Goal: Task Accomplishment & Management: Use online tool/utility

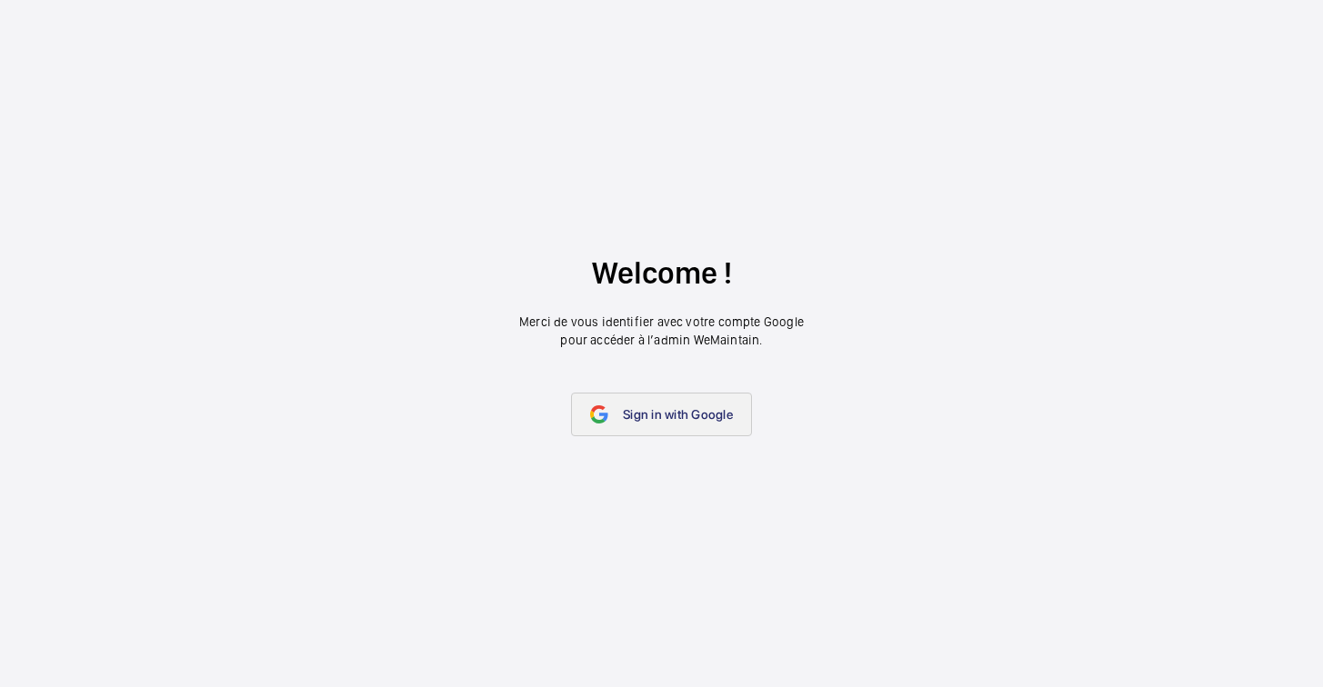
click at [616, 406] on link "Sign in with Google" at bounding box center [661, 415] width 181 height 44
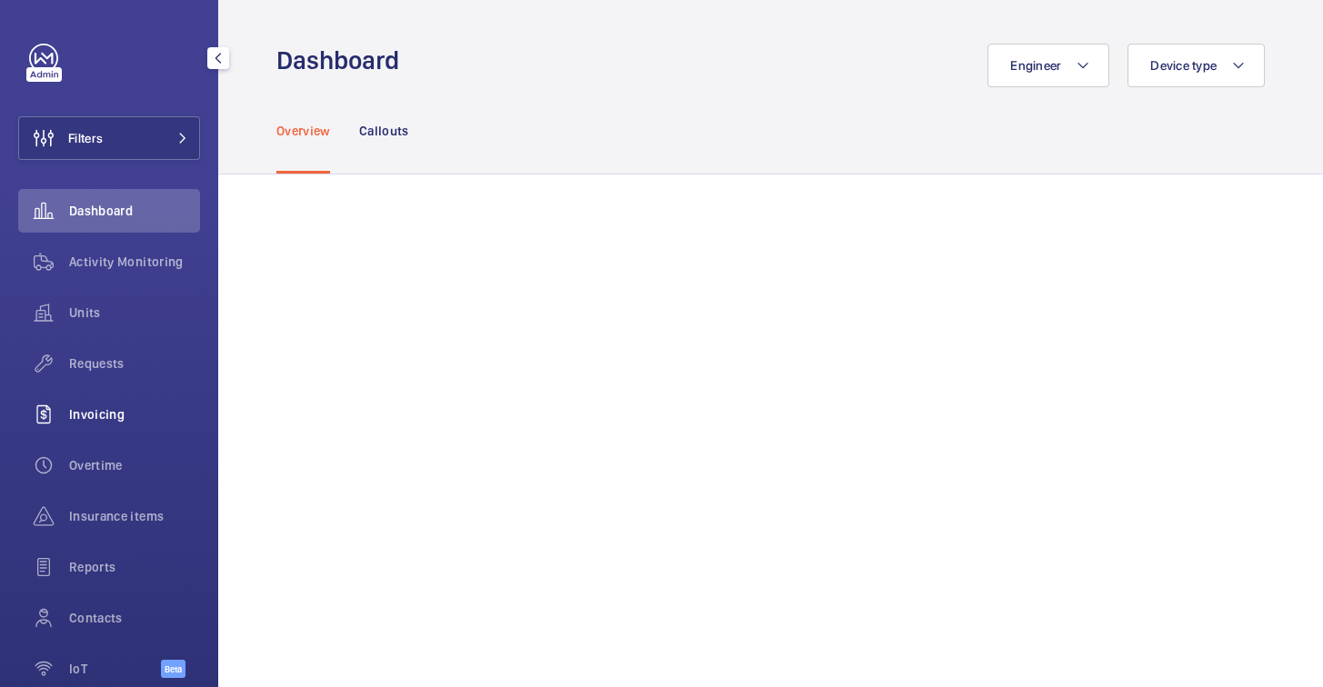
click at [110, 407] on span "Invoicing" at bounding box center [134, 415] width 131 height 18
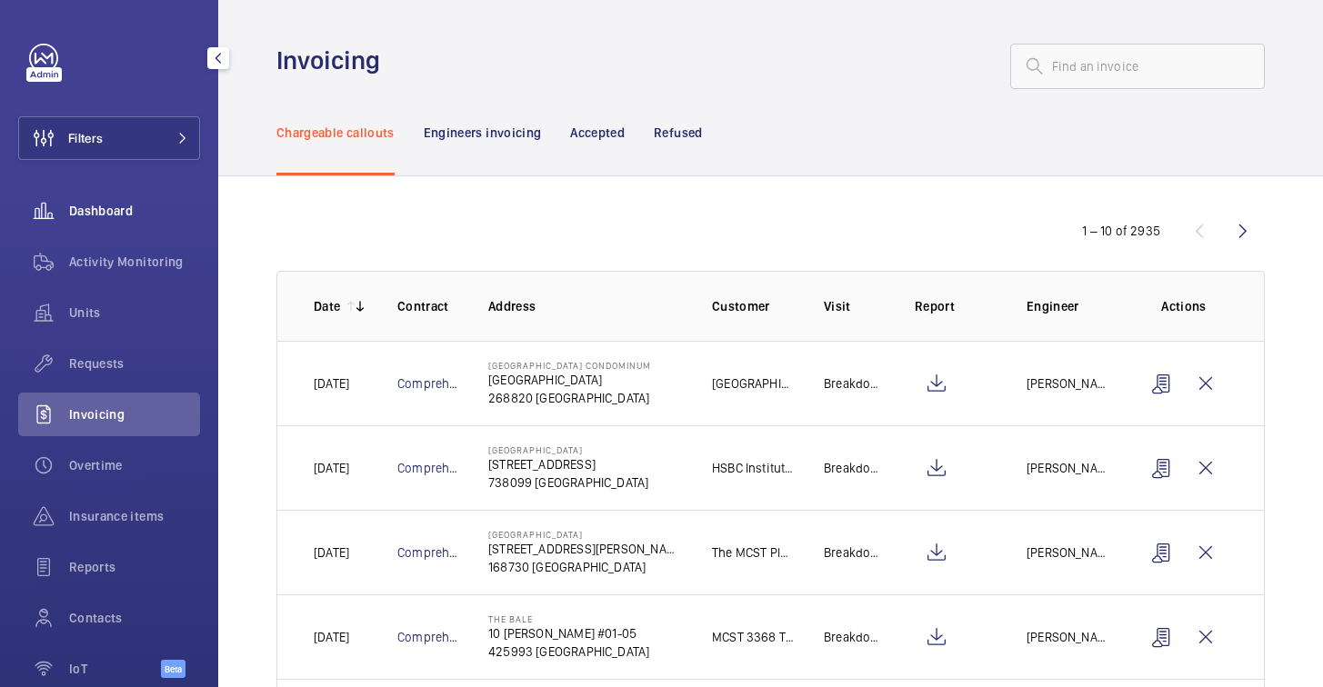
click at [109, 218] on span "Dashboard" at bounding box center [134, 211] width 131 height 18
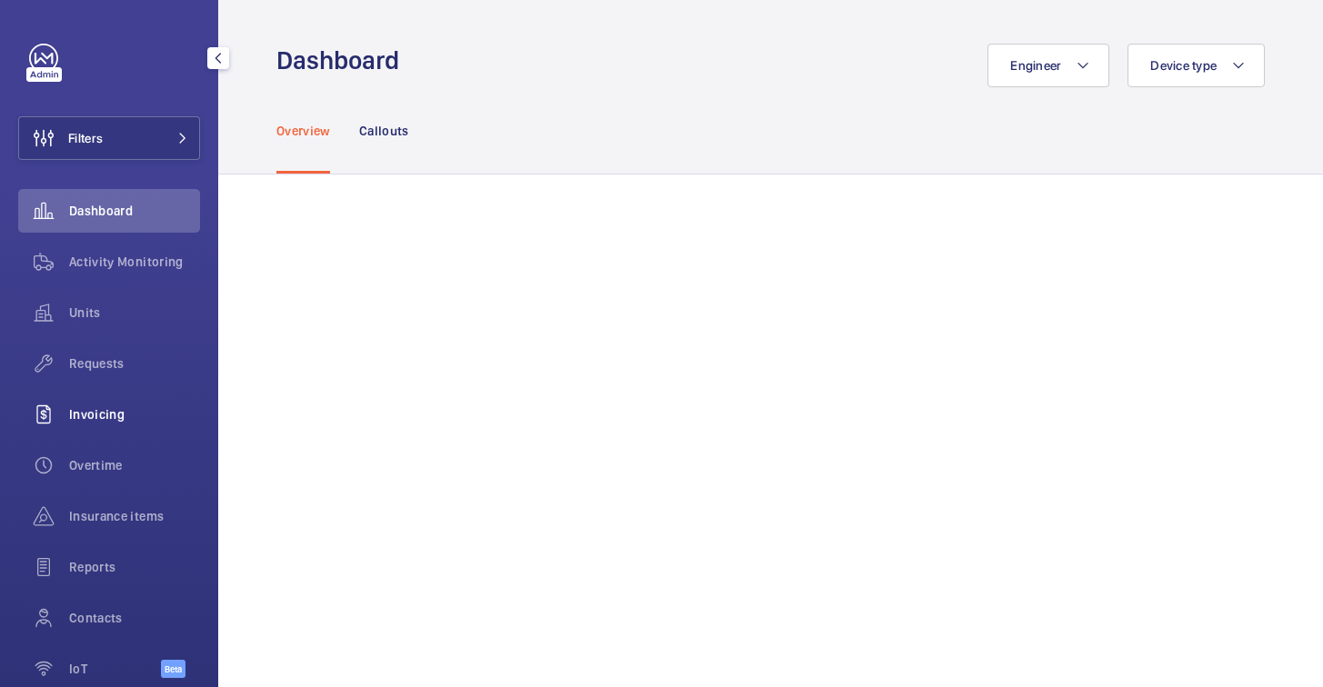
scroll to position [3, 0]
click at [94, 417] on span "Invoicing" at bounding box center [134, 412] width 131 height 18
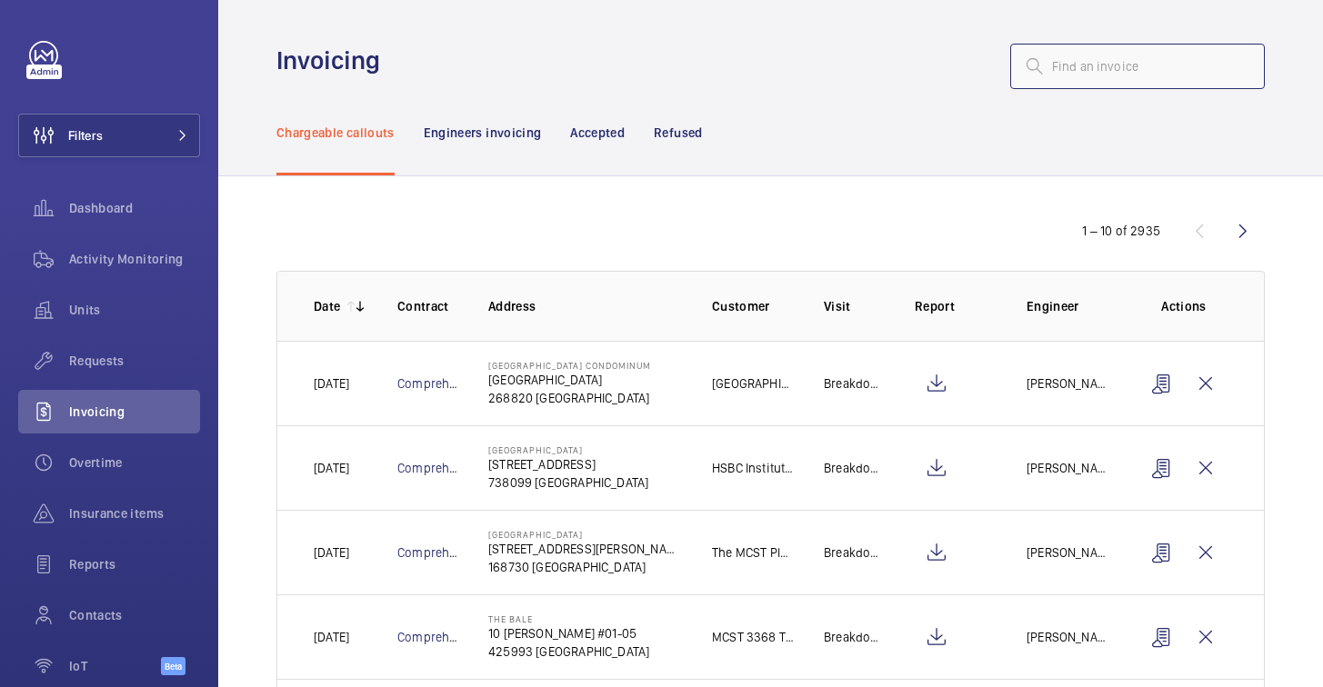
click at [1076, 85] on input "text" at bounding box center [1137, 66] width 255 height 45
click at [1130, 79] on input "text" at bounding box center [1137, 66] width 255 height 45
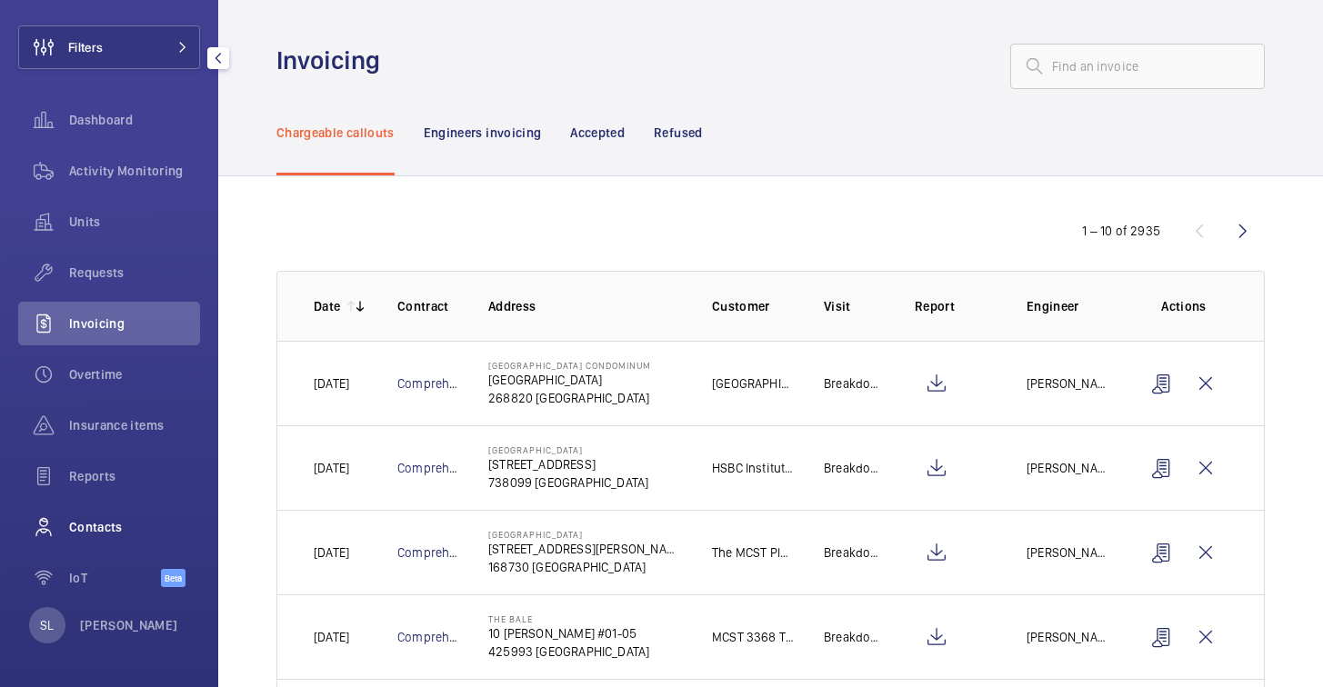
click at [121, 536] on span "Contacts" at bounding box center [134, 527] width 131 height 18
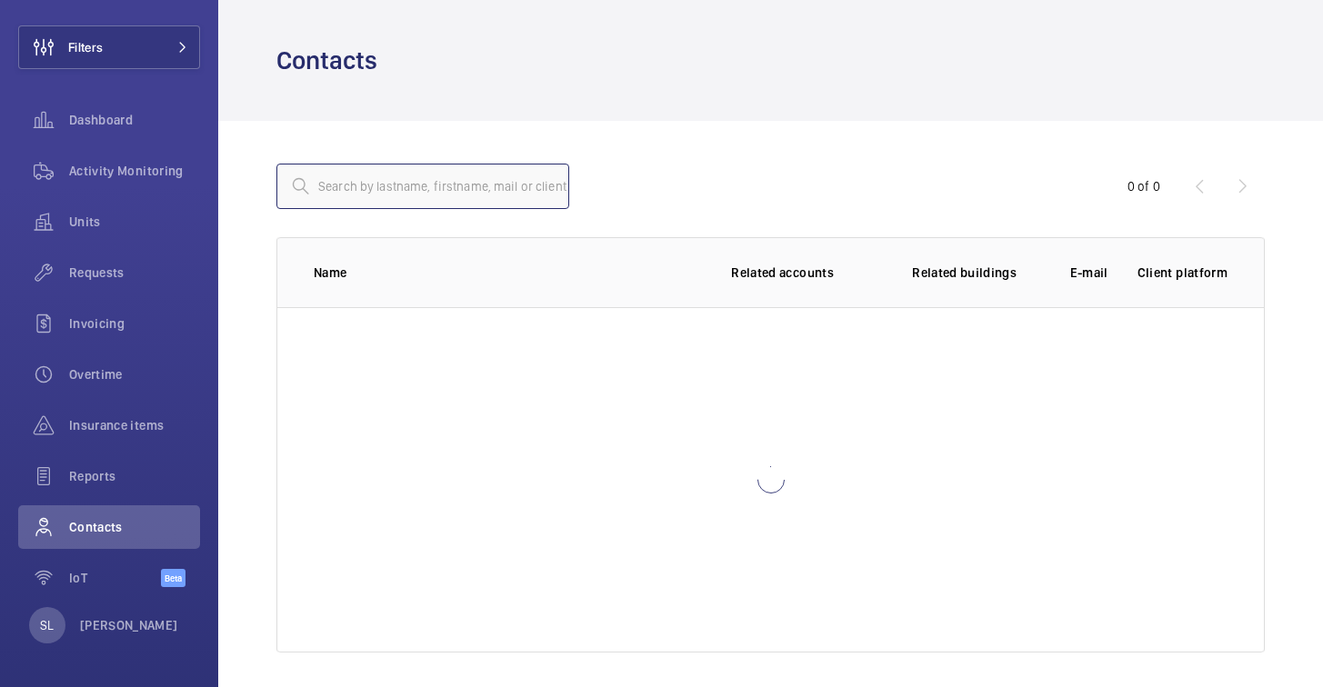
click at [476, 186] on input "text" at bounding box center [422, 186] width 293 height 45
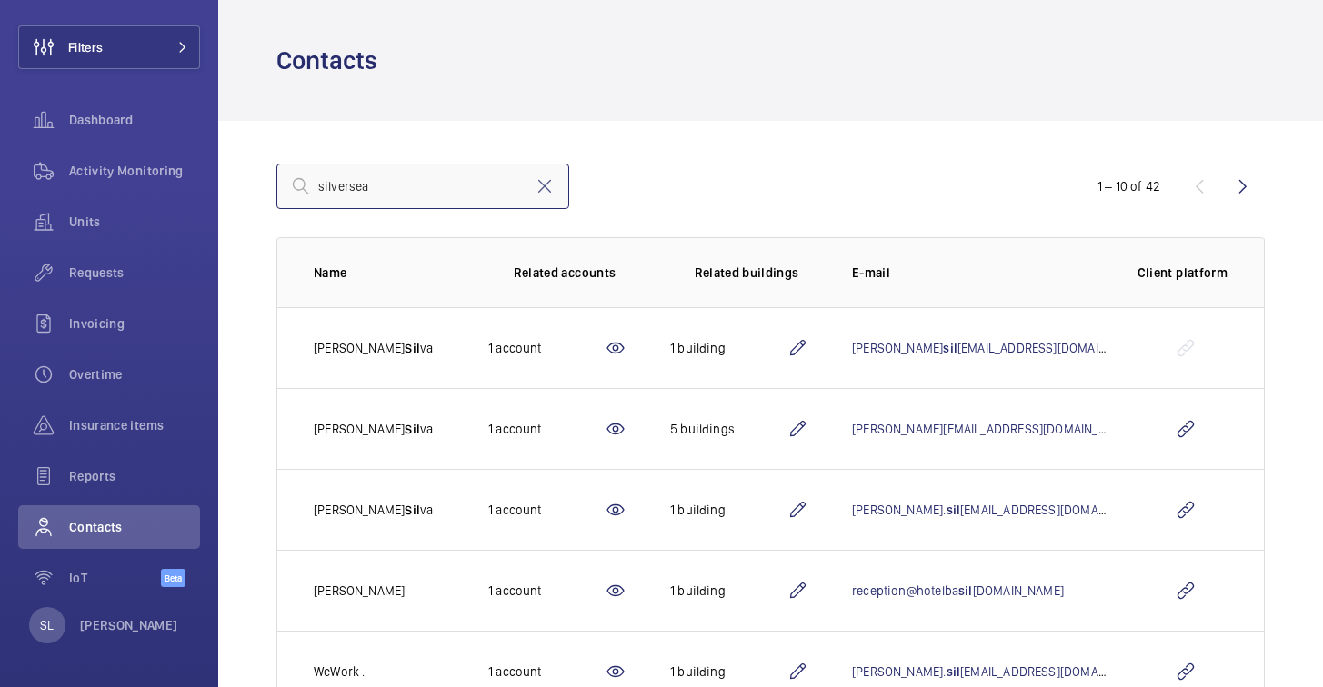
click at [406, 185] on input "silversea" at bounding box center [422, 186] width 293 height 45
click at [349, 187] on input "silversea" at bounding box center [422, 186] width 293 height 45
drag, startPoint x: 394, startPoint y: 185, endPoint x: 229, endPoint y: 194, distance: 164.8
click at [229, 192] on div "silversea 1 – 10 of 42 Name Related accounts Related buildings E-mail Client pl…" at bounding box center [770, 641] width 1105 height 1040
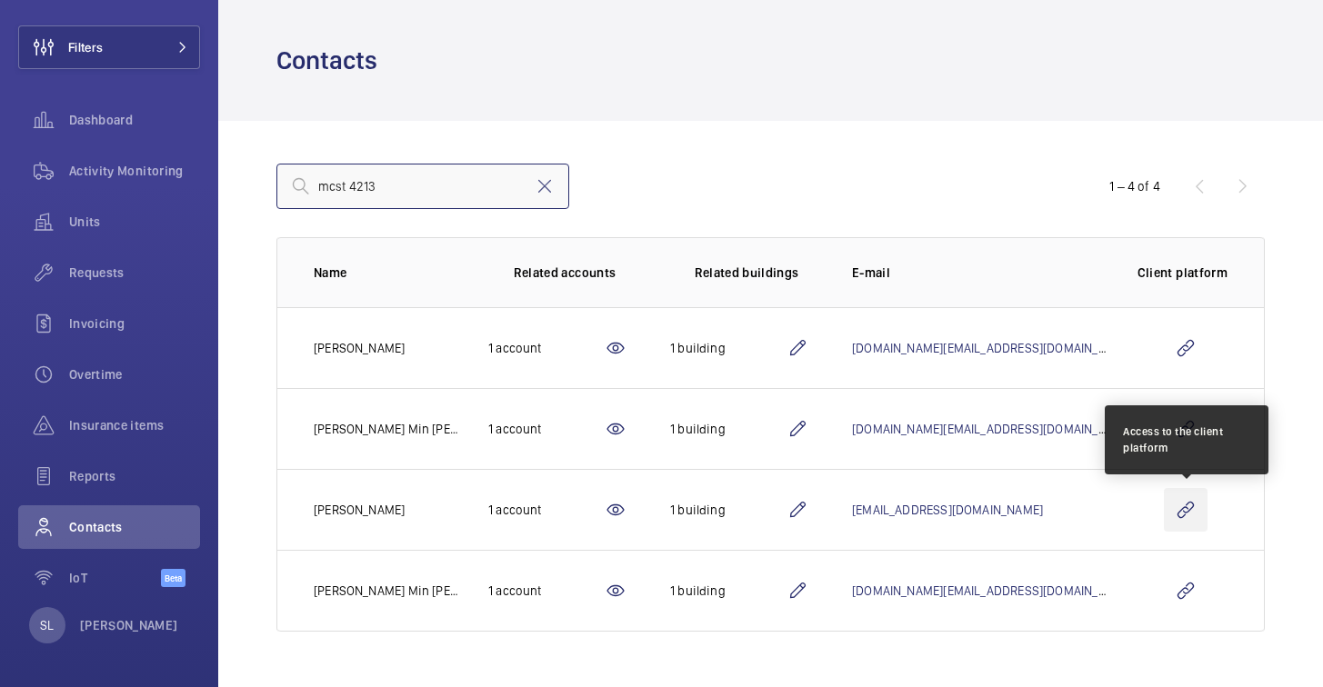
type input "mcst 4213"
click at [1175, 508] on wm-front-icon-button at bounding box center [1186, 510] width 44 height 44
